Goal: Navigation & Orientation: Find specific page/section

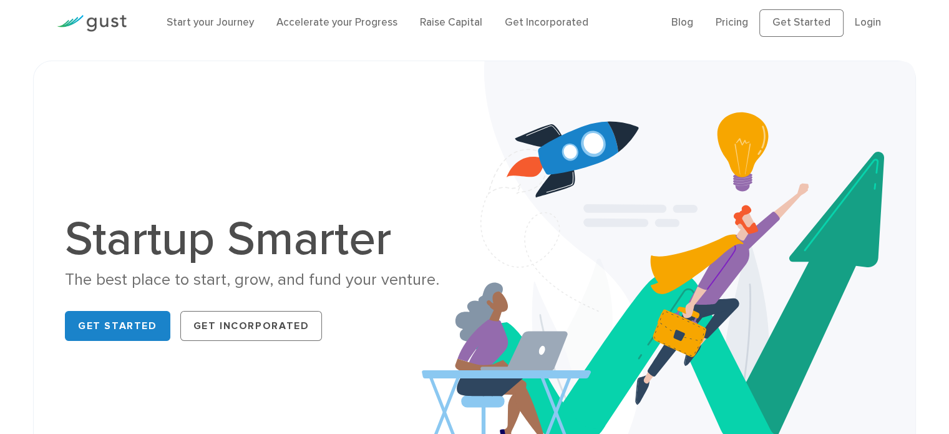
scroll to position [11, 0]
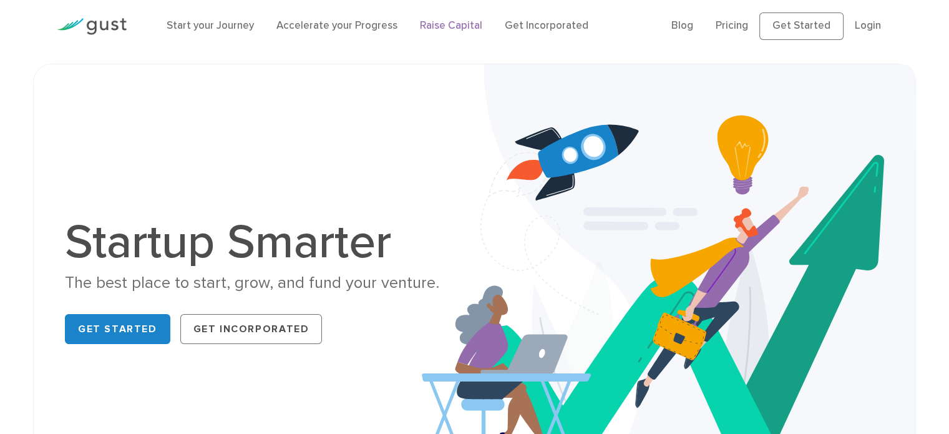
click at [454, 26] on link "Raise Capital" at bounding box center [451, 25] width 62 height 12
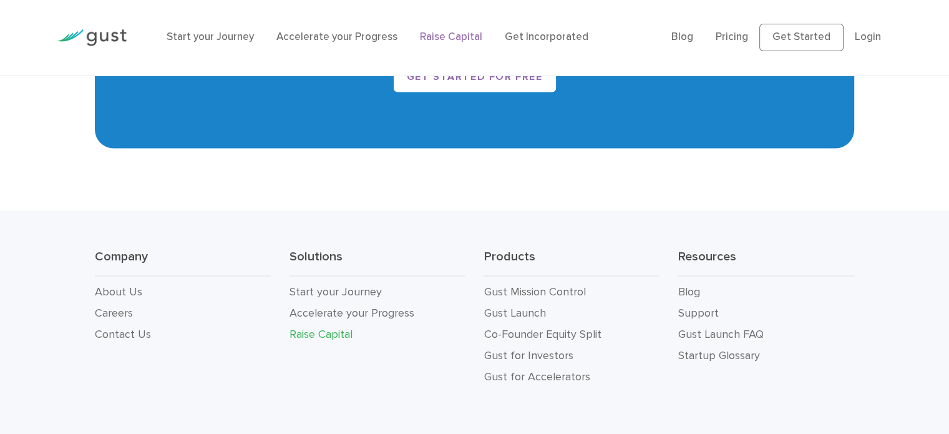
scroll to position [2296, 0]
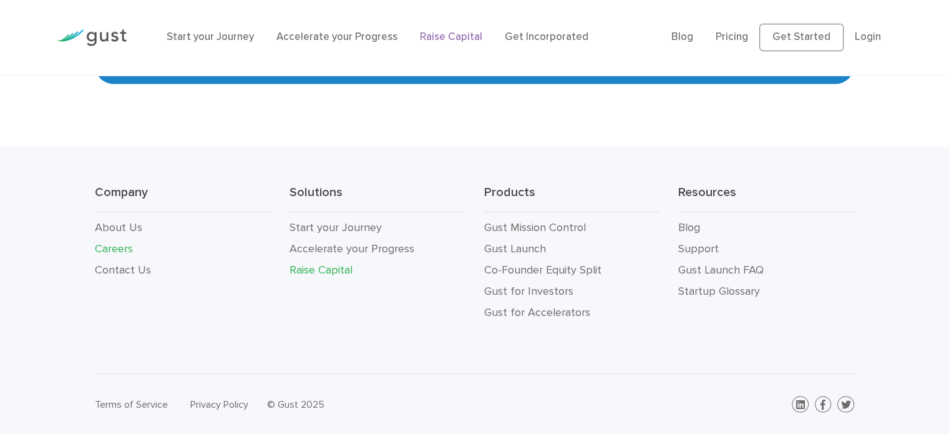
click at [112, 244] on link "Careers" at bounding box center [114, 248] width 38 height 13
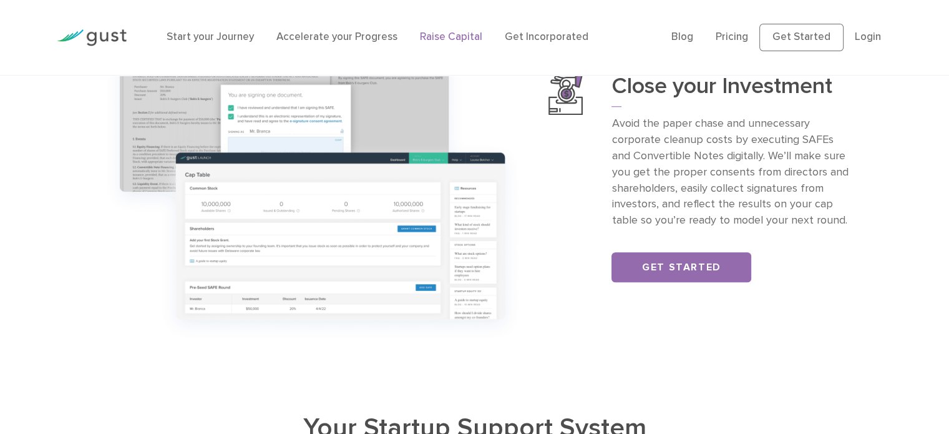
scroll to position [1347, 0]
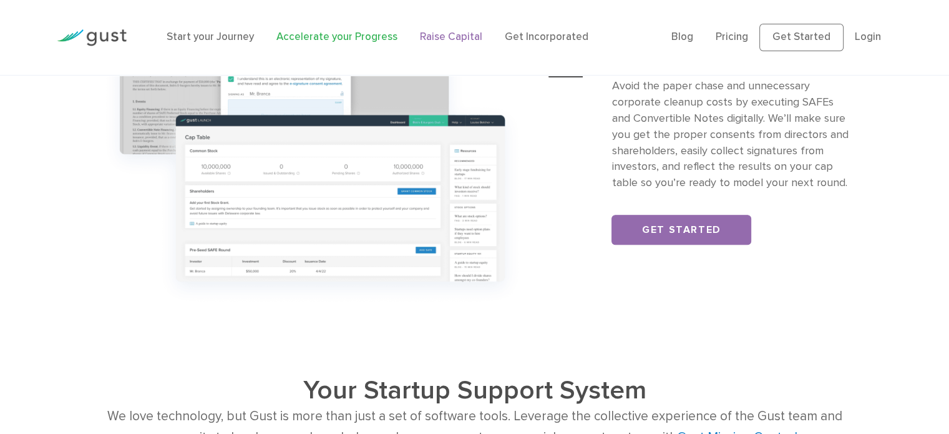
click at [356, 36] on link "Accelerate your Progress" at bounding box center [336, 37] width 121 height 12
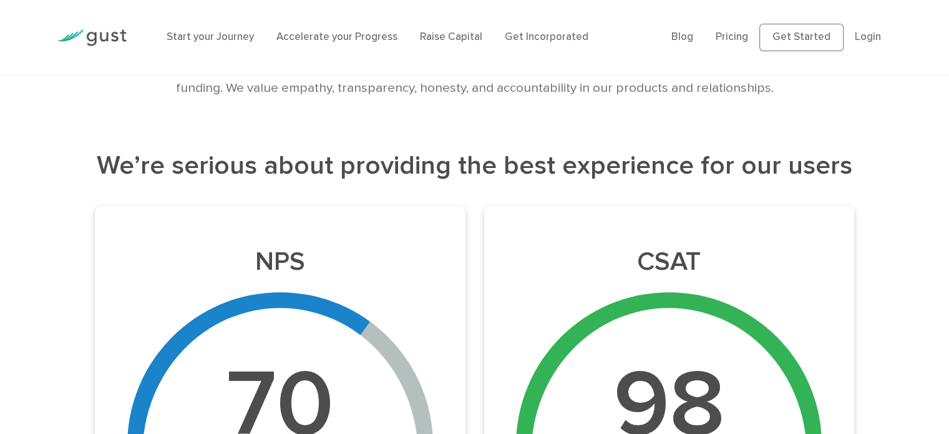
scroll to position [487, 0]
click at [365, 157] on h2 "We’re serious about providing the best experience for our users" at bounding box center [475, 166] width 760 height 35
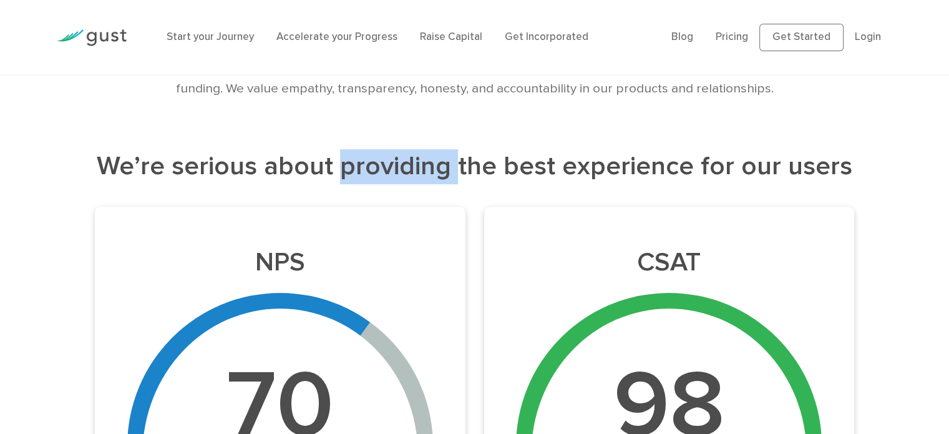
click at [365, 157] on h2 "We’re serious about providing the best experience for our users" at bounding box center [475, 166] width 760 height 35
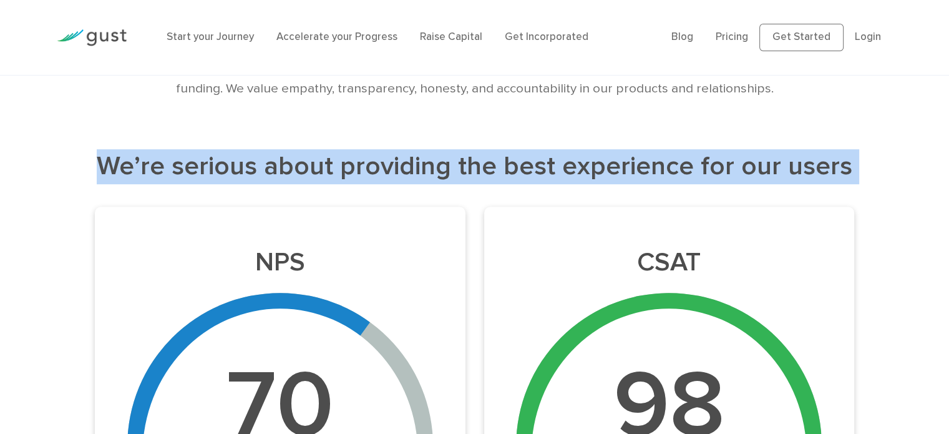
click at [365, 157] on h2 "We’re serious about providing the best experience for our users" at bounding box center [475, 166] width 760 height 35
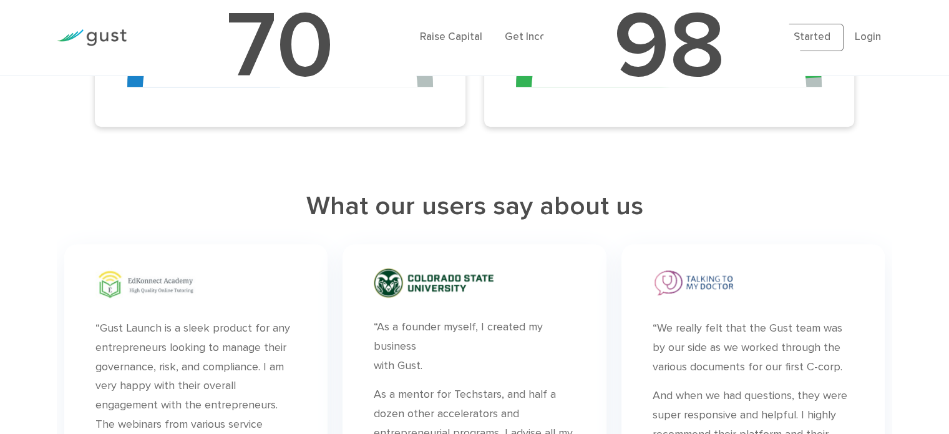
scroll to position [850, 0]
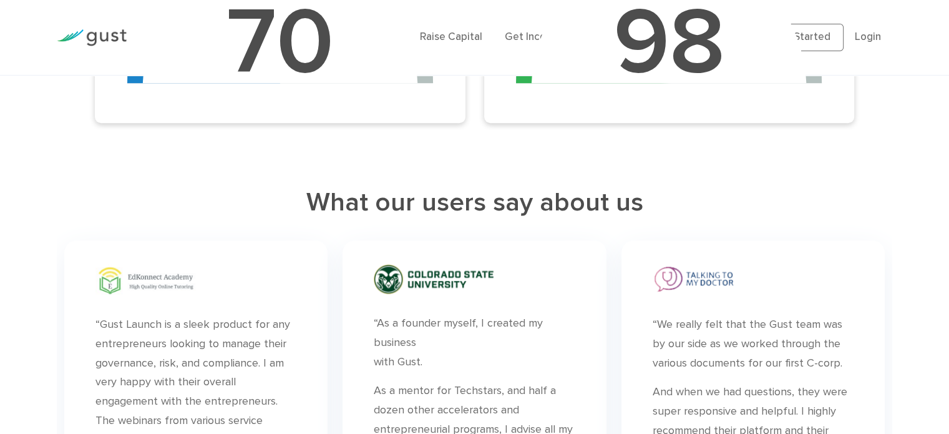
click at [342, 201] on h2 "What our users say about us" at bounding box center [475, 202] width 836 height 35
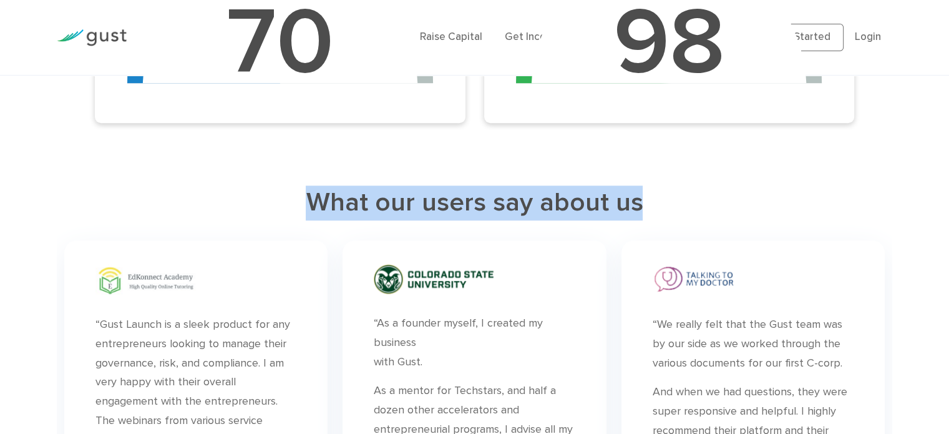
click at [342, 201] on h2 "What our users say about us" at bounding box center [475, 202] width 836 height 35
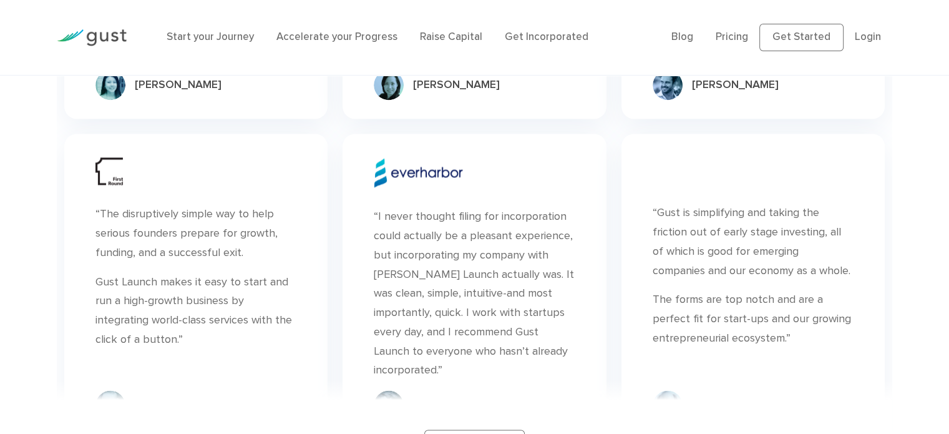
scroll to position [1947, 0]
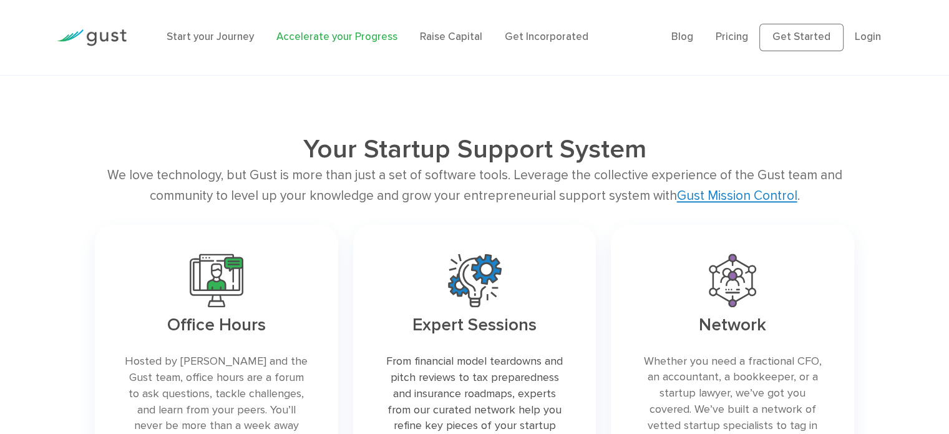
scroll to position [1638, 0]
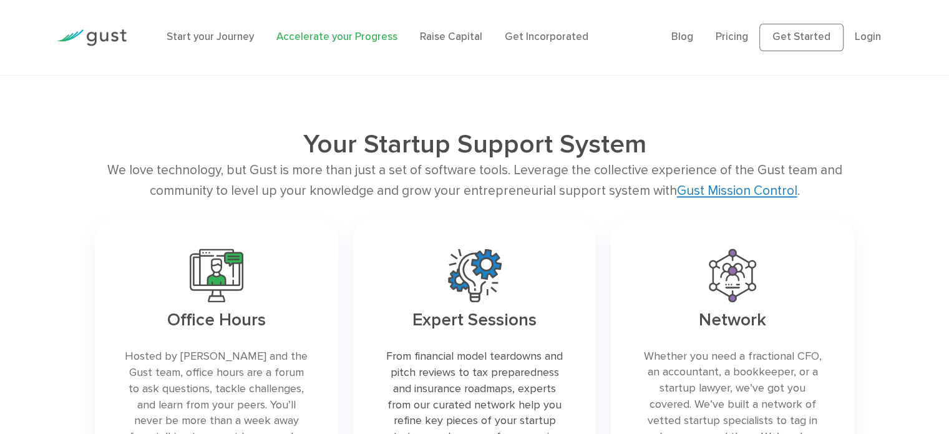
click at [439, 144] on h2 "Your Startup Support System" at bounding box center [475, 144] width 608 height 31
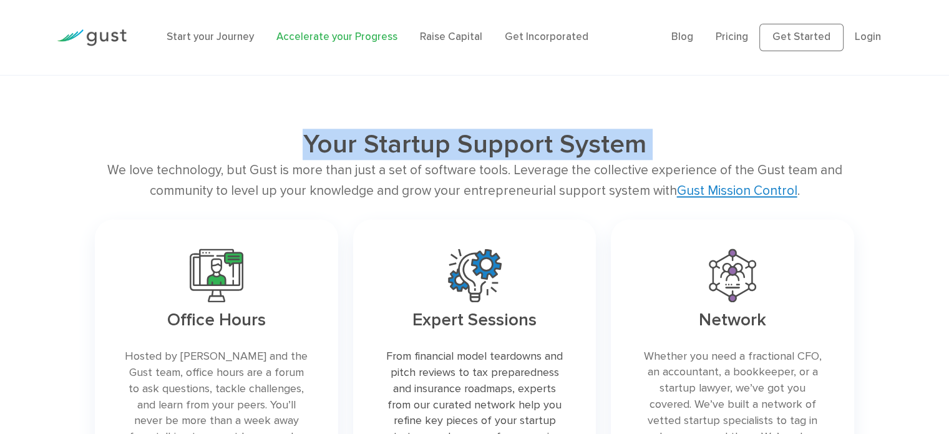
click at [439, 144] on h2 "Your Startup Support System" at bounding box center [475, 144] width 608 height 31
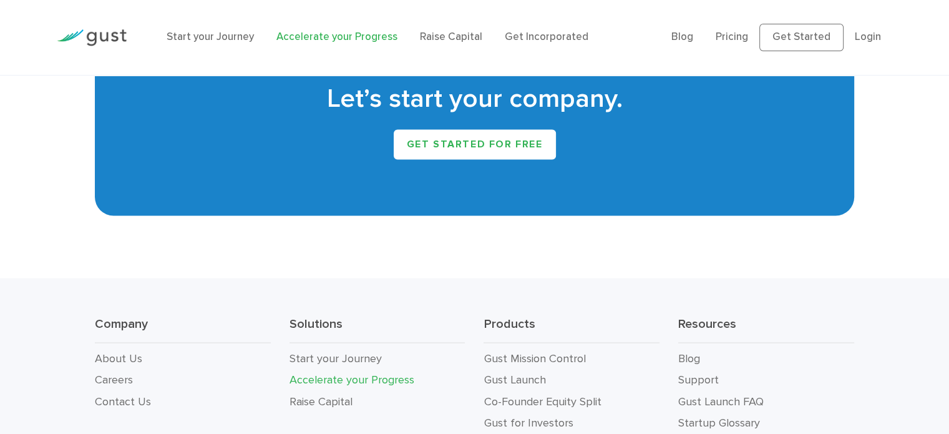
scroll to position [2341, 0]
